Goal: Navigation & Orientation: Find specific page/section

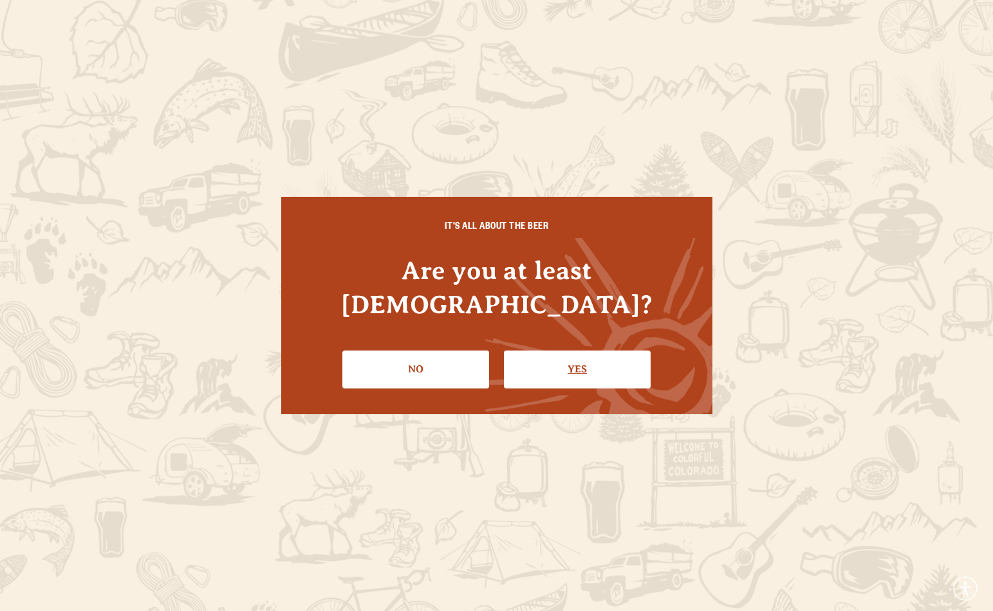
click at [558, 354] on link "Yes" at bounding box center [577, 369] width 147 height 37
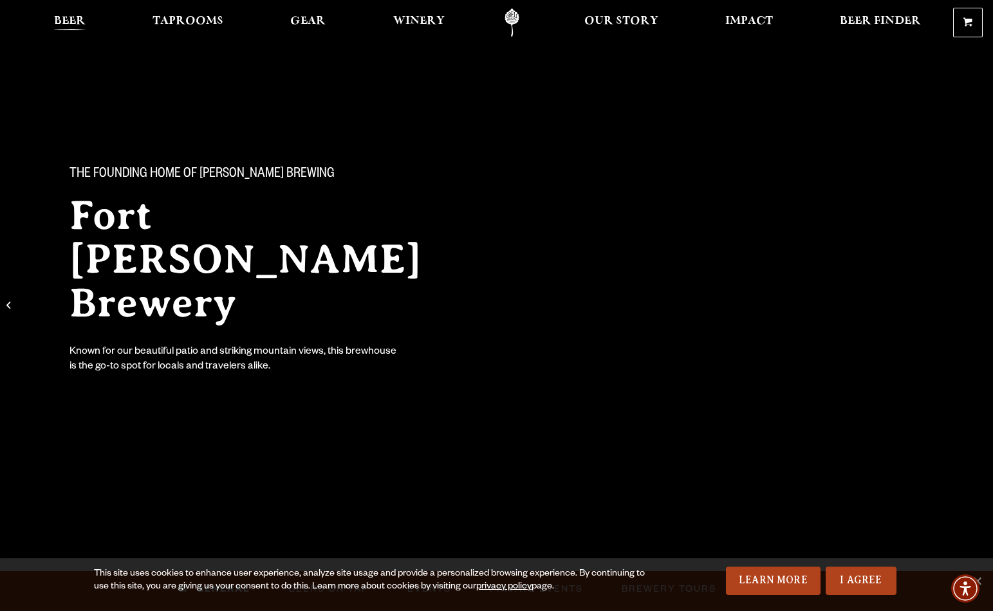
click at [69, 24] on span "Beer" at bounding box center [70, 21] width 32 height 10
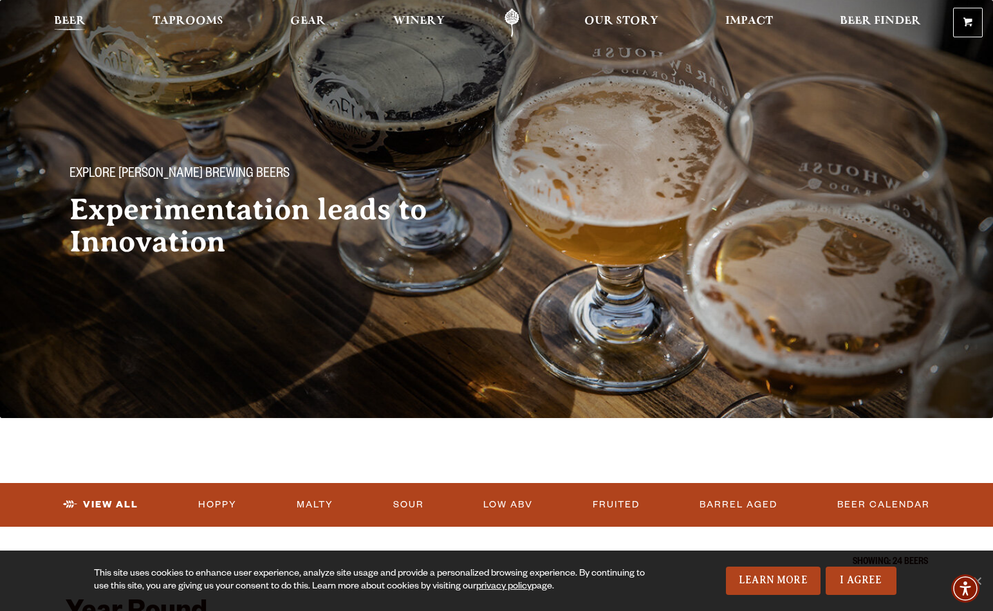
click at [77, 19] on span "Beer" at bounding box center [70, 21] width 32 height 10
click at [158, 16] on span "Taprooms" at bounding box center [187, 21] width 71 height 10
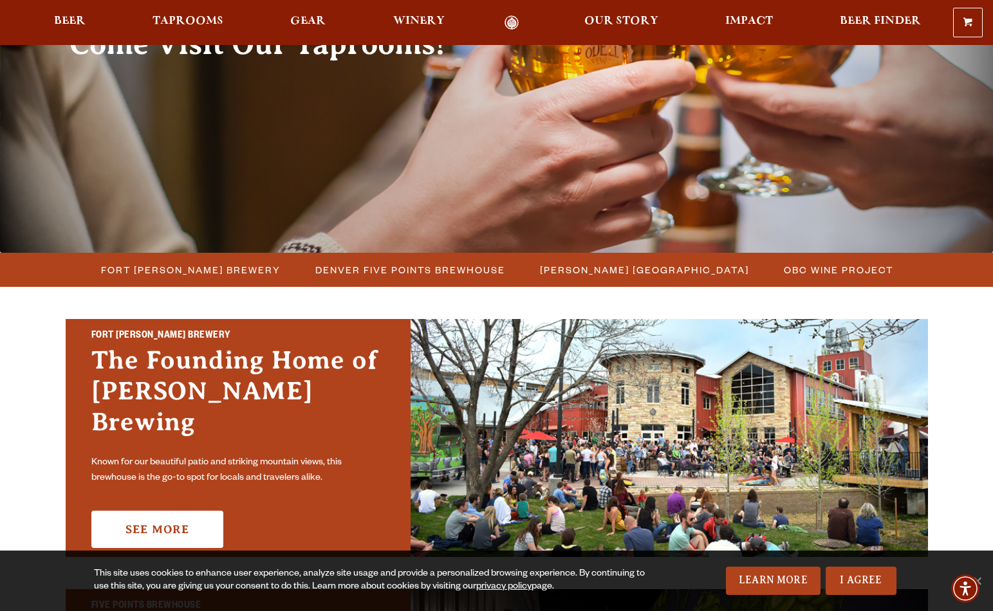
scroll to position [168, 0]
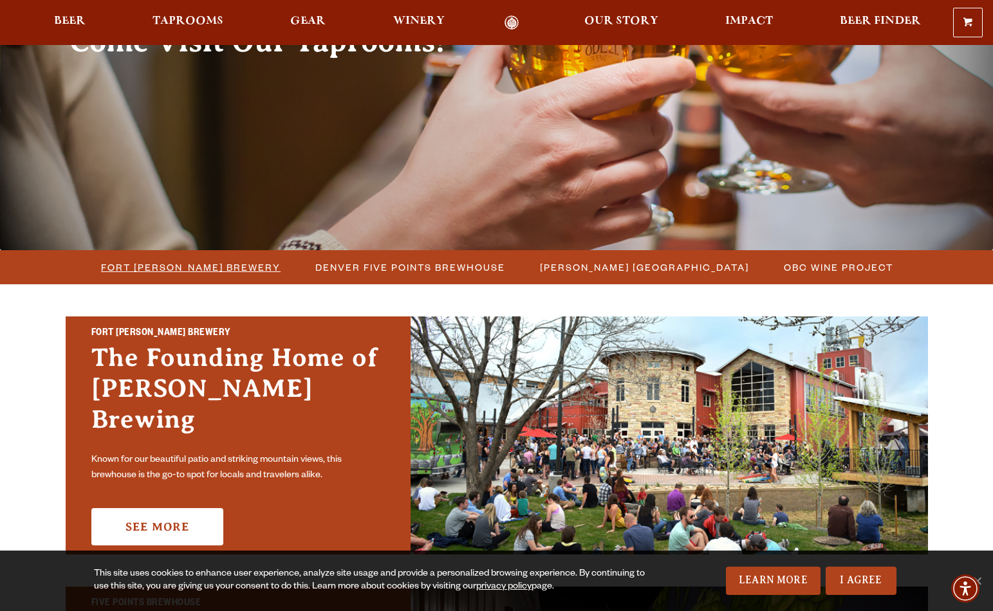
click at [203, 273] on span "Fort [PERSON_NAME] Brewery" at bounding box center [190, 267] width 179 height 19
